Goal: Task Accomplishment & Management: Manage account settings

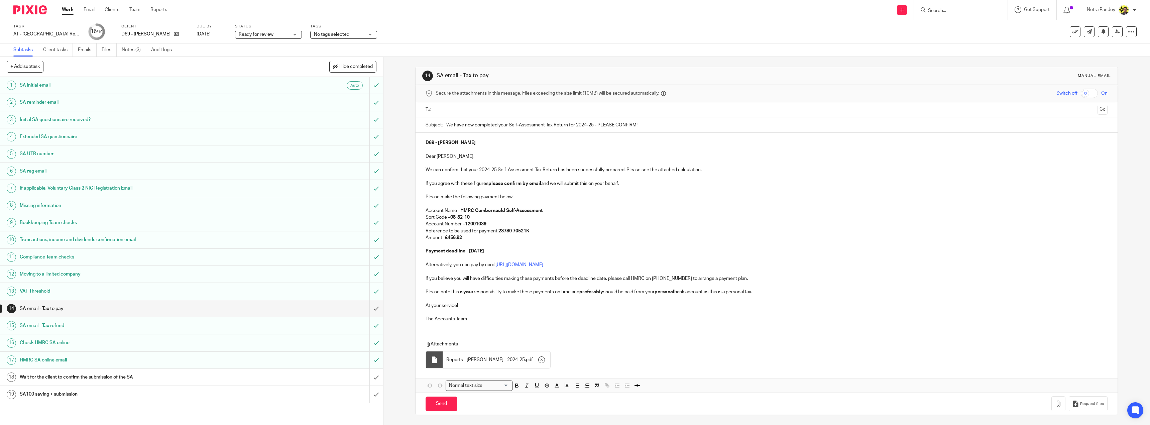
click at [456, 108] on input "text" at bounding box center [766, 110] width 657 height 8
drag, startPoint x: 1094, startPoint y: 110, endPoint x: 1026, endPoint y: 117, distance: 67.9
click at [1097, 110] on button "Cc" at bounding box center [1102, 110] width 10 height 10
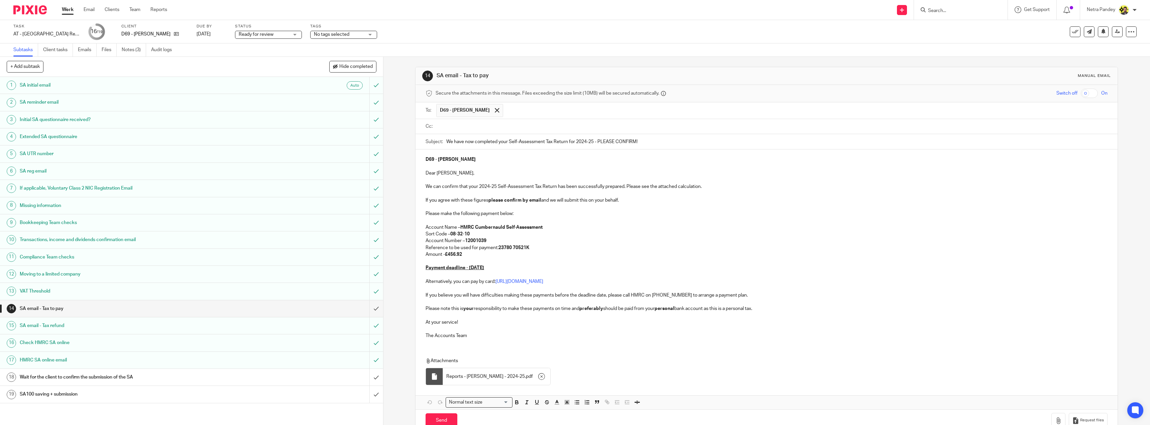
click at [526, 130] on ul at bounding box center [771, 126] width 671 height 11
click at [526, 126] on input "text" at bounding box center [771, 127] width 667 height 8
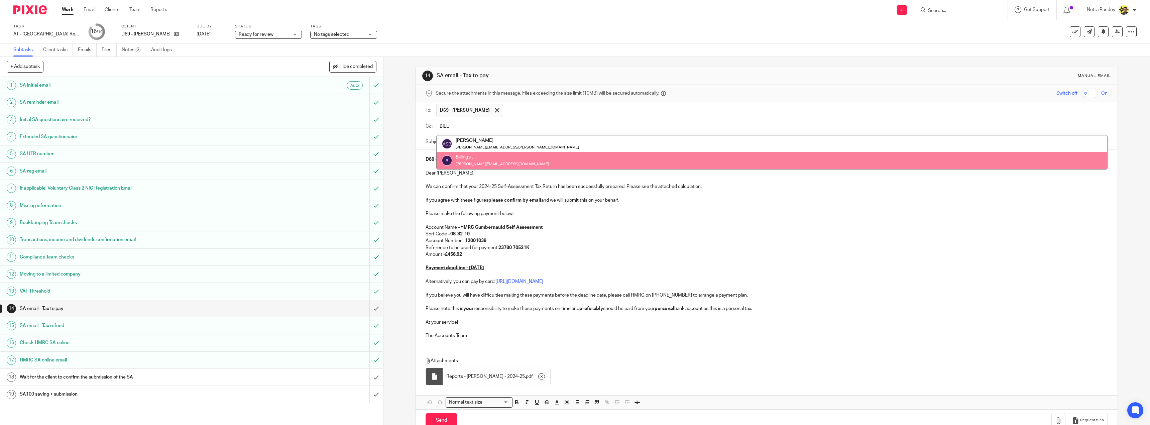
type input "BILL"
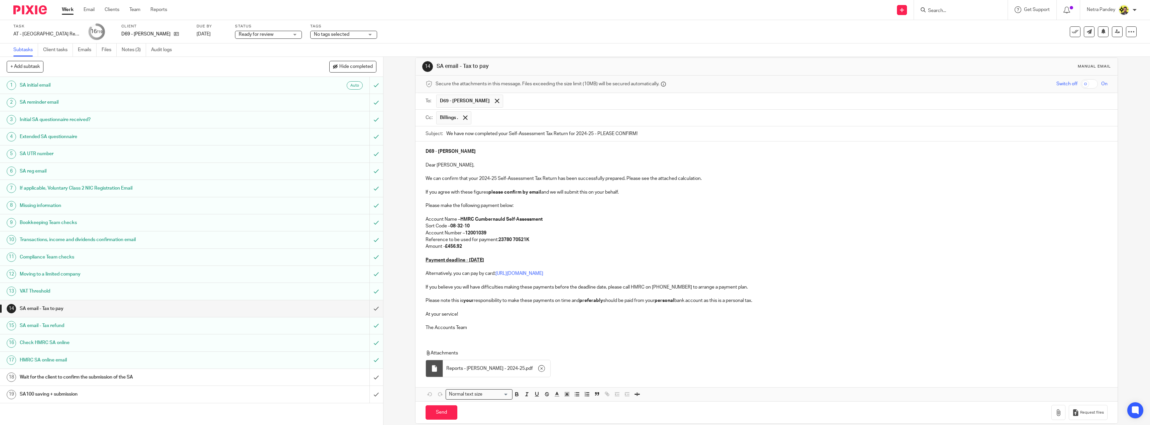
scroll to position [18, 0]
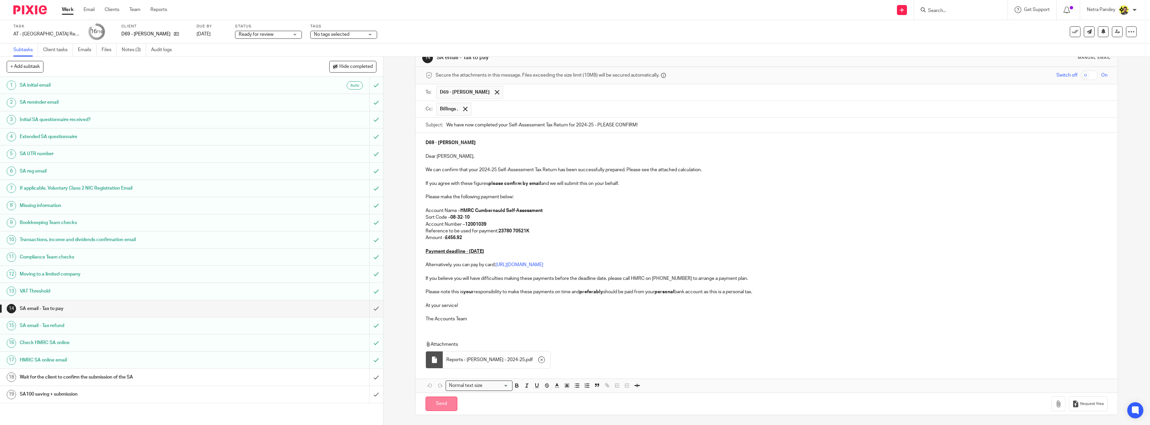
click at [439, 404] on input "Send" at bounding box center [441, 403] width 32 height 14
type input "Sent"
click at [121, 48] on ul "Subtasks Client tasks Emails Files Notes (3) Audit logs" at bounding box center [97, 49] width 168 height 13
click at [133, 52] on link "Notes (3)" at bounding box center [134, 49] width 24 height 13
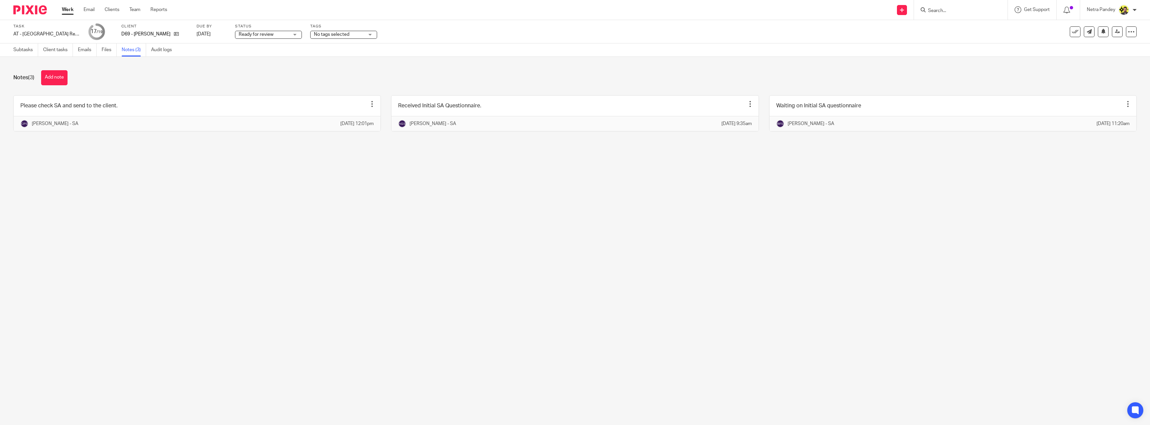
click at [109, 107] on link at bounding box center [197, 113] width 367 height 35
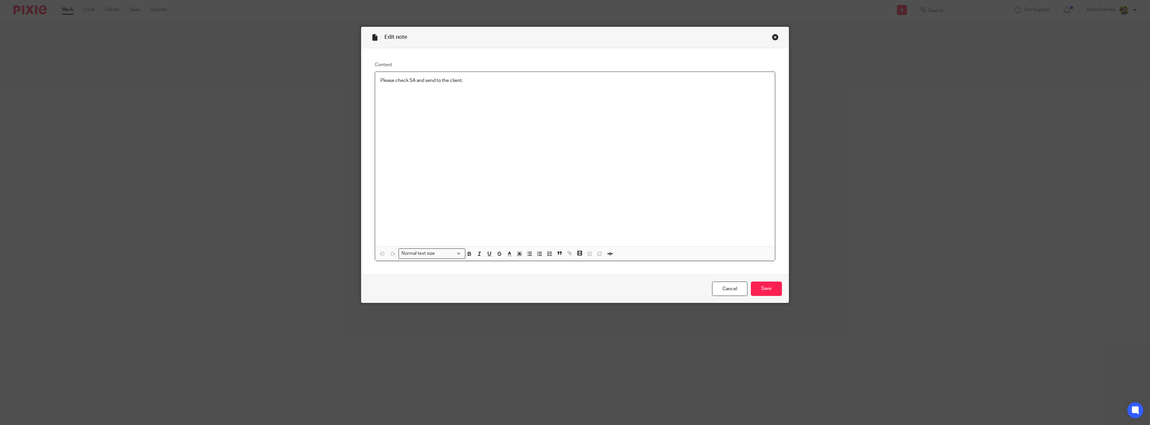
click at [407, 81] on p "Please check SA and send to the client." at bounding box center [574, 80] width 389 height 7
click at [550, 253] on icon "button" at bounding box center [549, 254] width 6 height 6
click at [380, 78] on span at bounding box center [383, 80] width 7 height 7
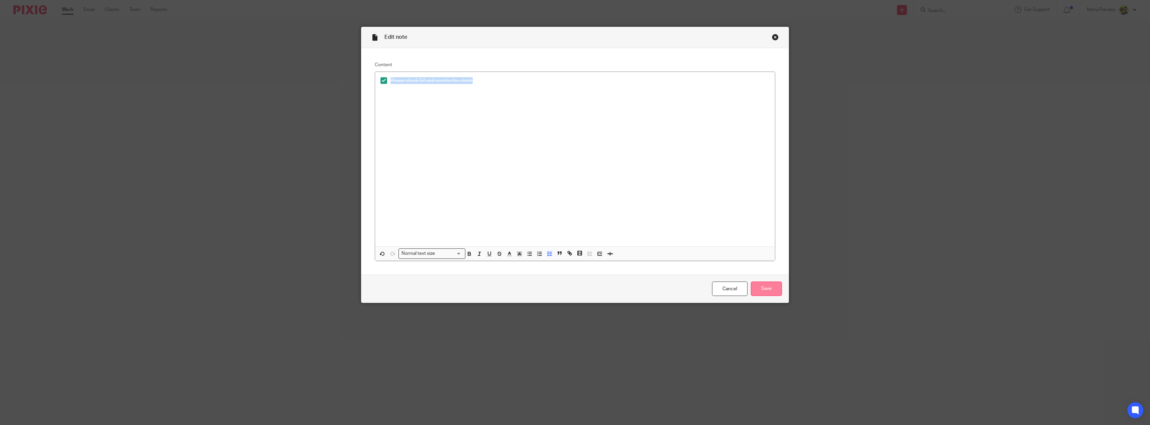
click at [775, 289] on input "Save" at bounding box center [766, 288] width 31 height 14
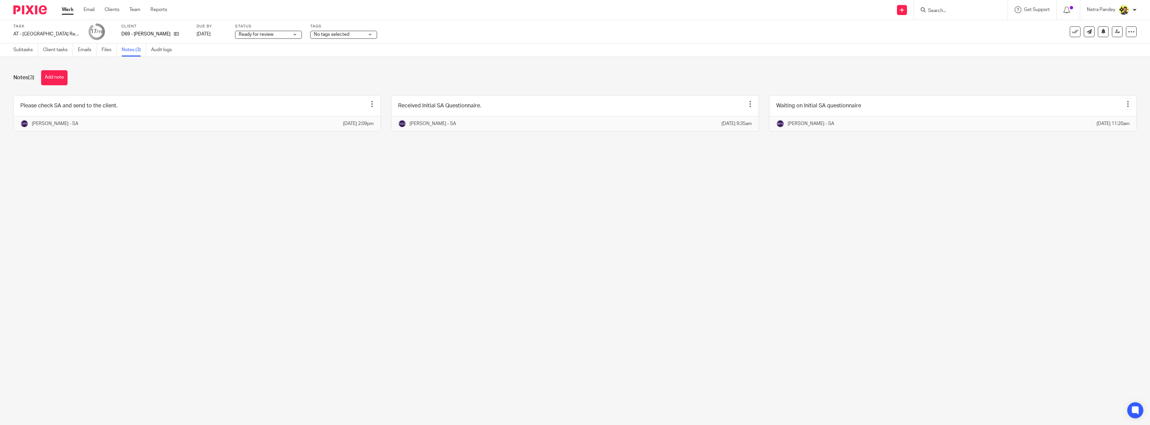
click at [269, 34] on span "Ready for review" at bounding box center [256, 34] width 35 height 5
click at [270, 137] on li "Ready to file" at bounding box center [268, 141] width 66 height 14
click at [1114, 31] on icon at bounding box center [1116, 31] width 5 height 5
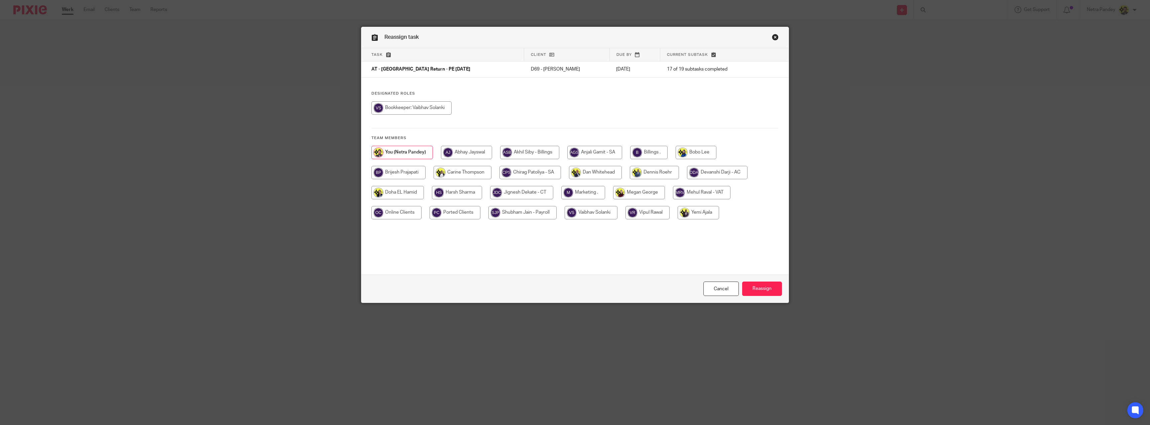
click at [649, 148] on input "radio" at bounding box center [648, 152] width 37 height 13
radio input "true"
drag, startPoint x: 754, startPoint y: 292, endPoint x: 751, endPoint y: 289, distance: 4.5
click at [753, 292] on input "Reassign" at bounding box center [762, 288] width 40 height 14
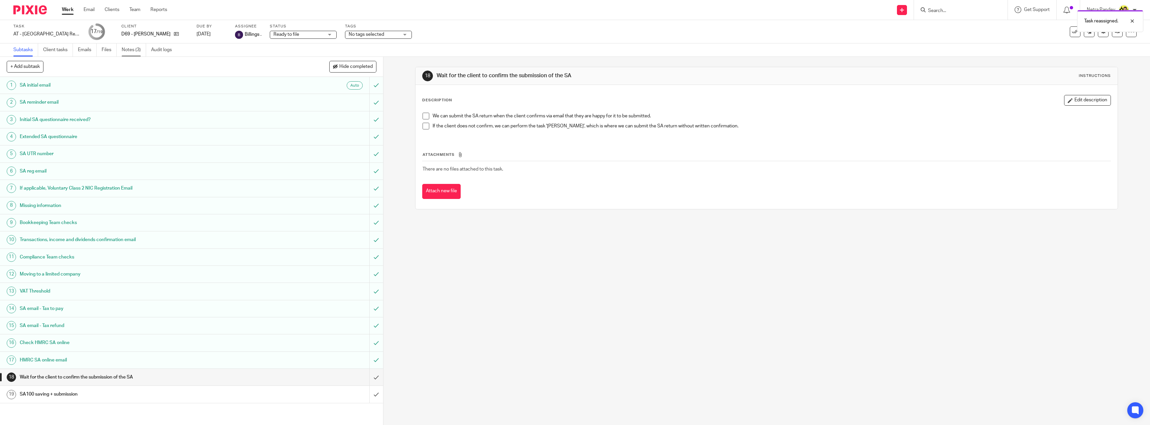
click at [126, 50] on link "Notes (3)" at bounding box center [134, 49] width 24 height 13
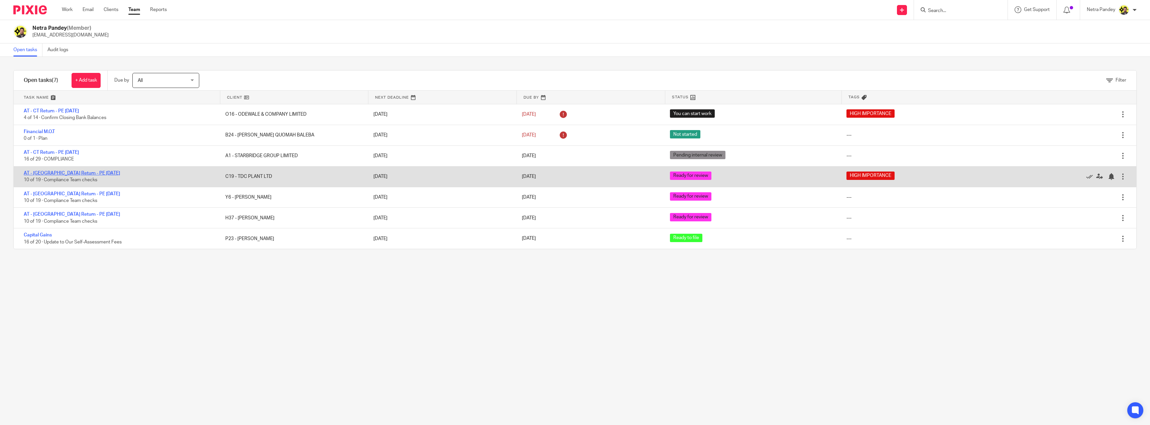
click at [52, 172] on link "AT - [GEOGRAPHIC_DATA] Return - PE [DATE]" at bounding box center [72, 173] width 96 height 5
